Goal: Task Accomplishment & Management: Complete application form

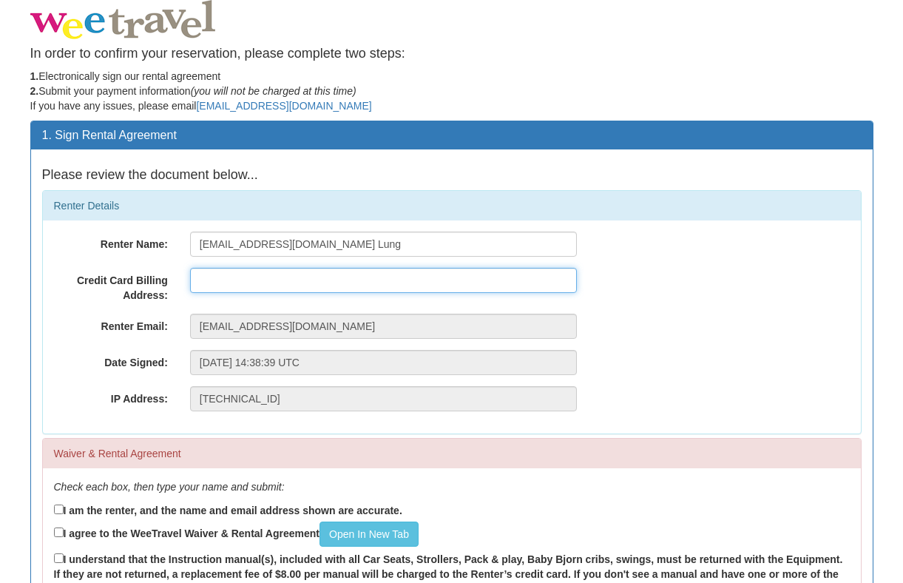
click at [284, 286] on input "text" at bounding box center [383, 280] width 387 height 25
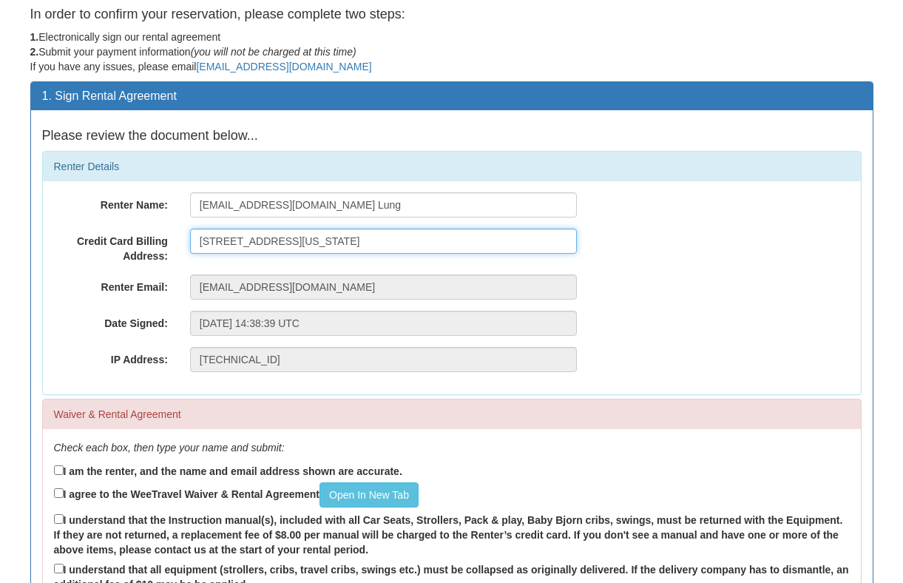
scroll to position [44, 0]
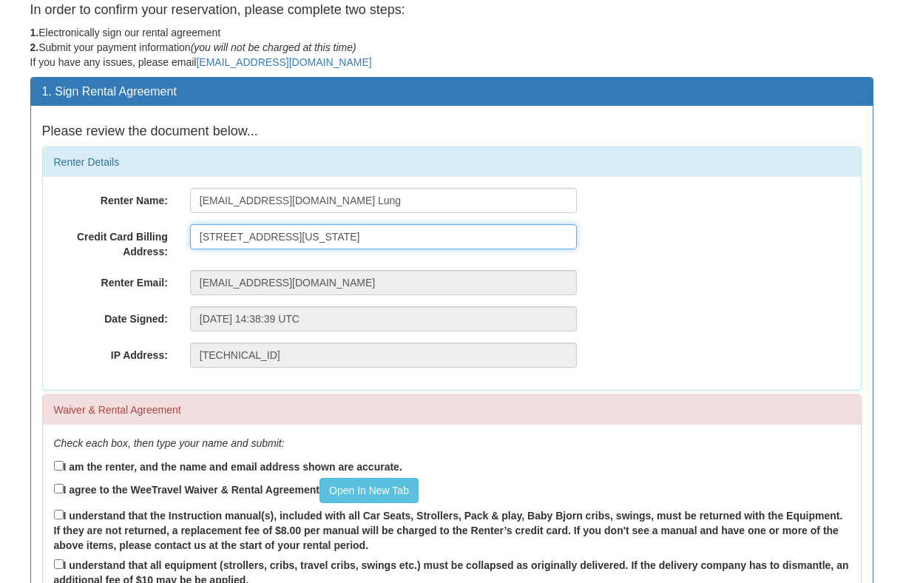
click at [482, 237] on input "[STREET_ADDRESS][US_STATE]" at bounding box center [383, 236] width 387 height 25
type input "[STREET_ADDRESS][US_STATE]"
click at [457, 396] on div "Waiver & Rental Agreement" at bounding box center [452, 410] width 818 height 30
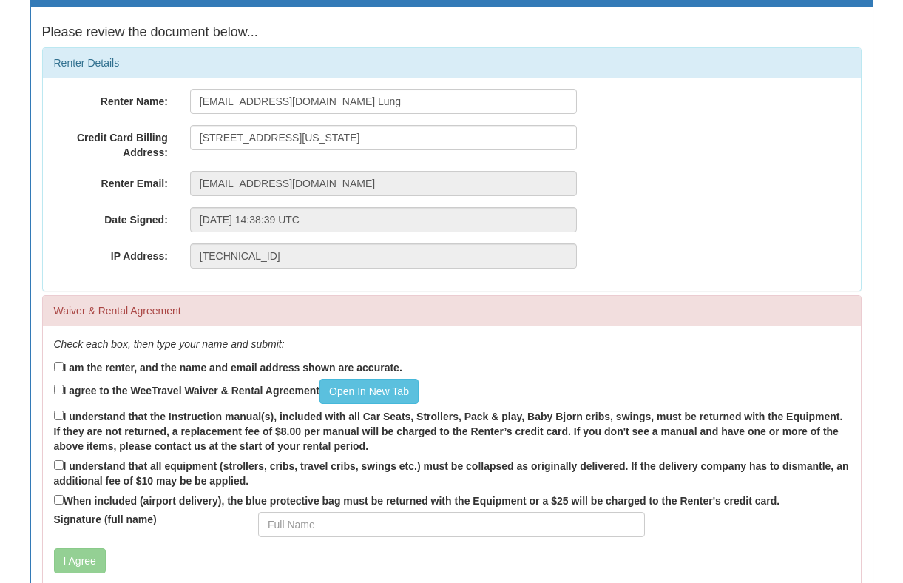
scroll to position [156, 0]
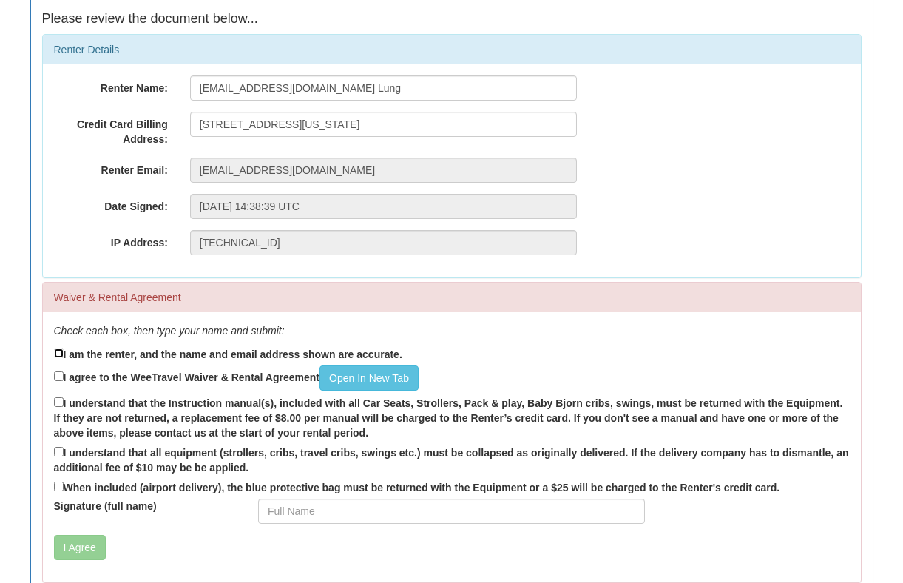
click at [58, 357] on input "I am the renter, and the name and email address shown are accurate." at bounding box center [59, 353] width 10 height 10
checkbox input "true"
click at [57, 378] on input "I agree to the WeeTravel Waiver & Rental Agreement Open In New Tab" at bounding box center [59, 376] width 10 height 10
checkbox input "true"
click at [55, 406] on input "I understand that the Instruction manual(s), included with all Car Seats, Strol…" at bounding box center [59, 402] width 10 height 10
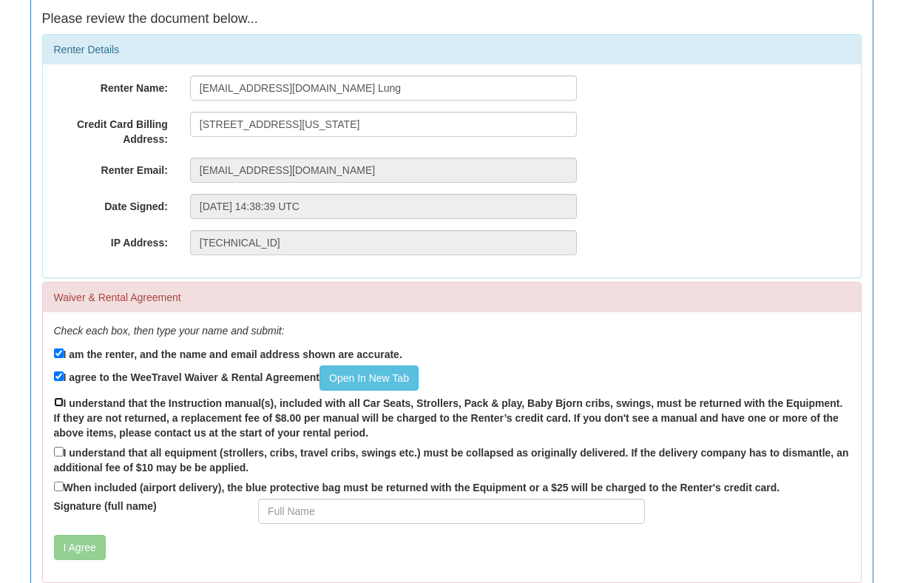
checkbox input "true"
click at [55, 450] on input "I understand that all equipment (strollers, cribs, travel cribs, swings etc.) m…" at bounding box center [59, 452] width 10 height 10
checkbox input "true"
click at [56, 490] on input "When included (airport delivery), the blue protective bag must be returned with…" at bounding box center [59, 486] width 10 height 10
checkbox input "true"
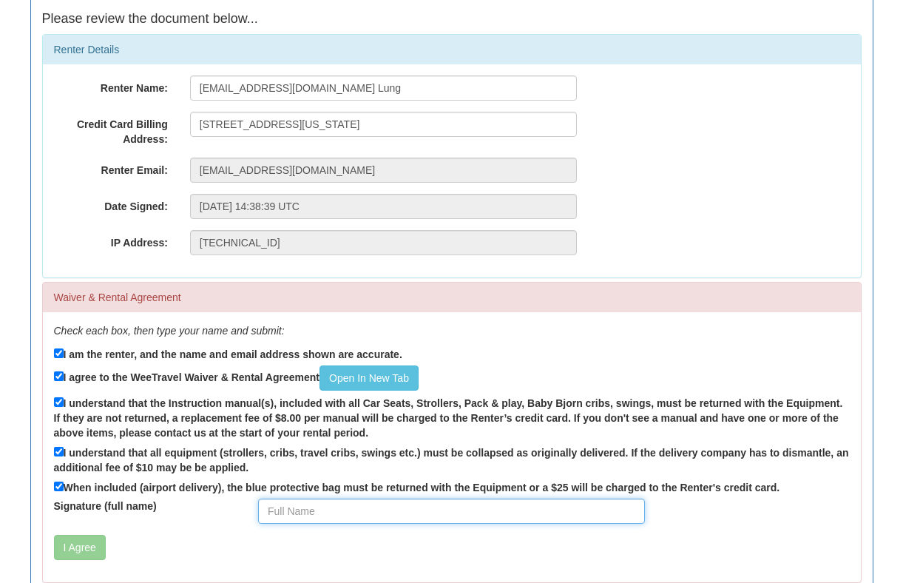
click at [299, 507] on input "Signature (full name)" at bounding box center [451, 510] width 387 height 25
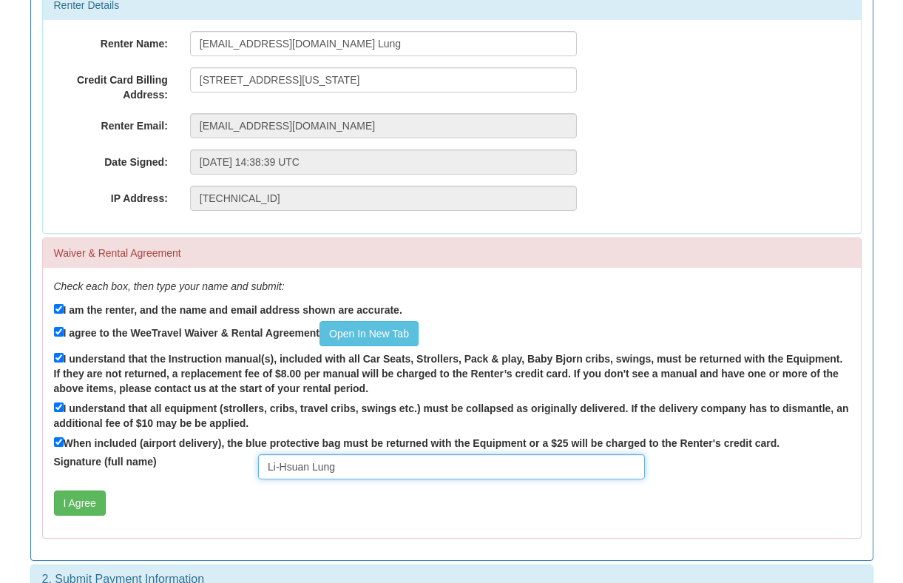
scroll to position [217, 0]
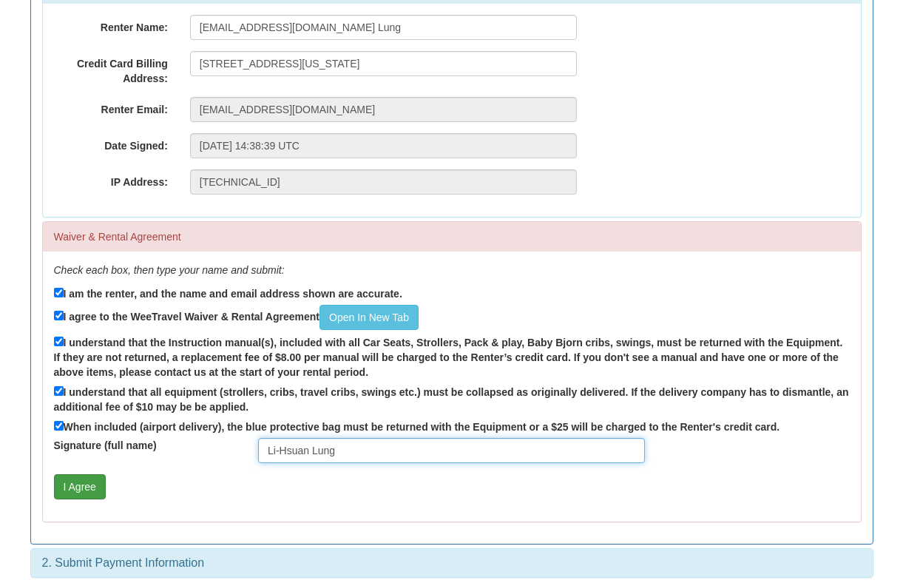
type input "Li-Hsuan Lung"
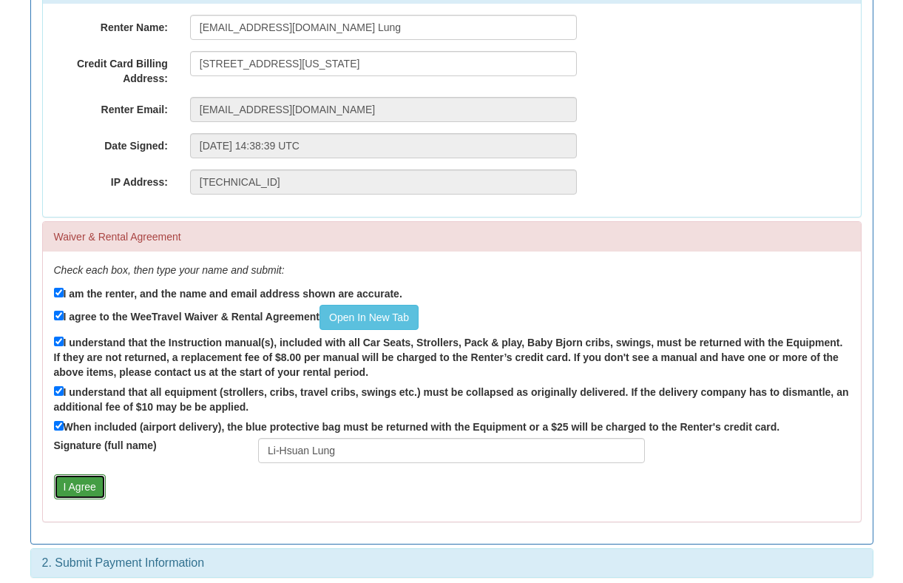
click at [89, 488] on button "I Agree" at bounding box center [80, 486] width 52 height 25
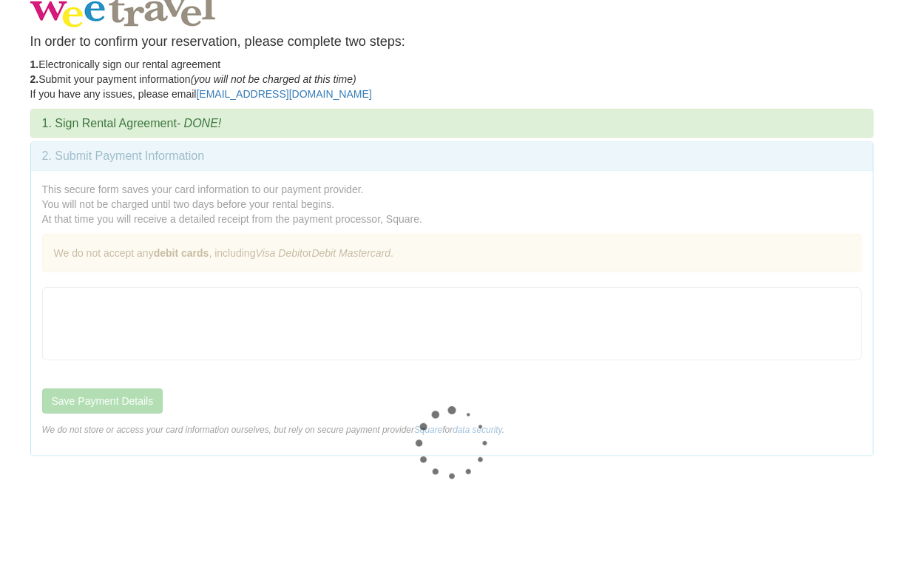
scroll to position [0, 0]
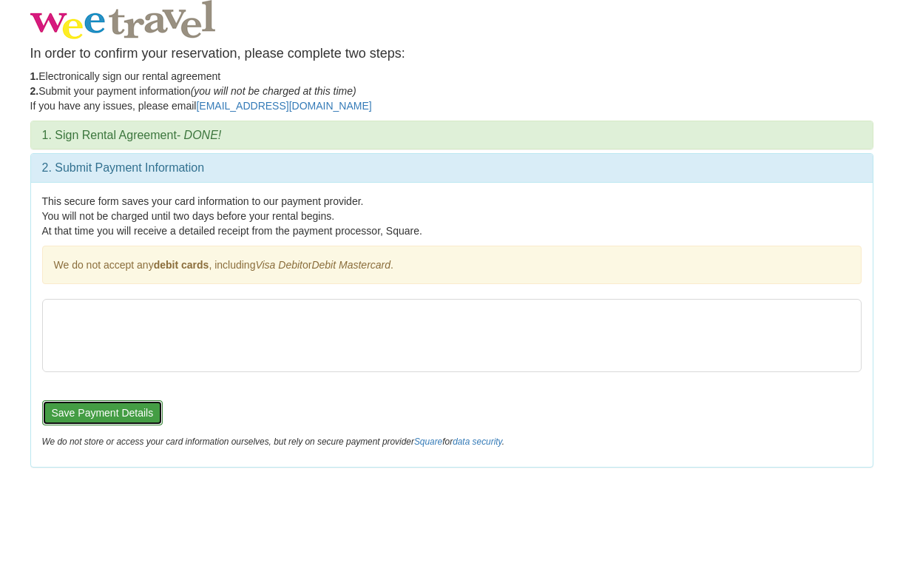
click at [88, 416] on button "Save Payment Details" at bounding box center [102, 412] width 121 height 25
